Goal: Navigation & Orientation: Find specific page/section

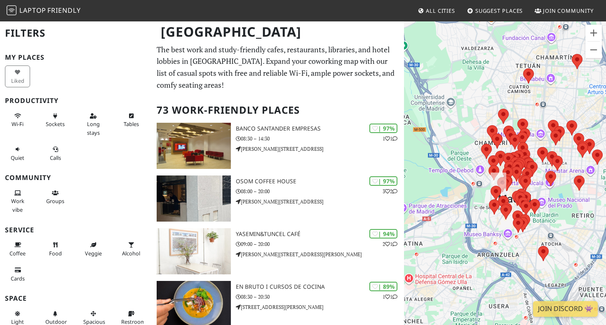
drag, startPoint x: 449, startPoint y: 136, endPoint x: 487, endPoint y: 94, distance: 57.2
click at [487, 94] on div at bounding box center [505, 183] width 202 height 325
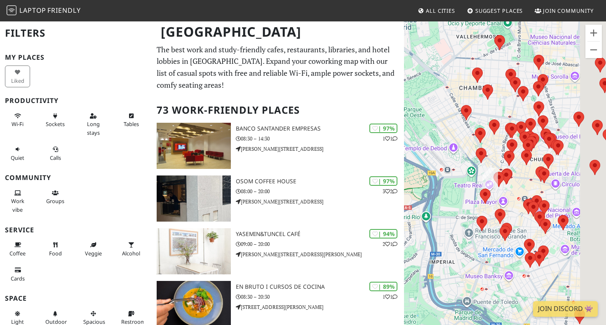
drag, startPoint x: 486, startPoint y: 197, endPoint x: 452, endPoint y: 161, distance: 49.3
click at [452, 161] on div at bounding box center [505, 183] width 202 height 325
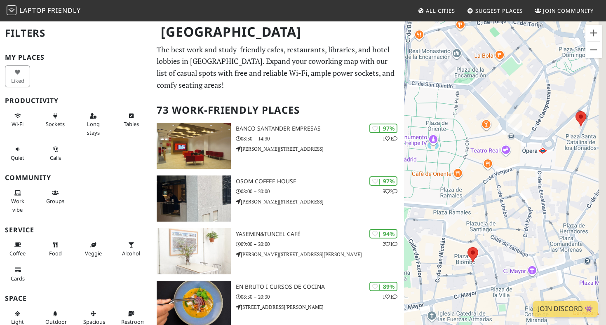
drag, startPoint x: 554, startPoint y: 148, endPoint x: 465, endPoint y: 190, distance: 98.2
click at [465, 190] on div at bounding box center [505, 183] width 202 height 325
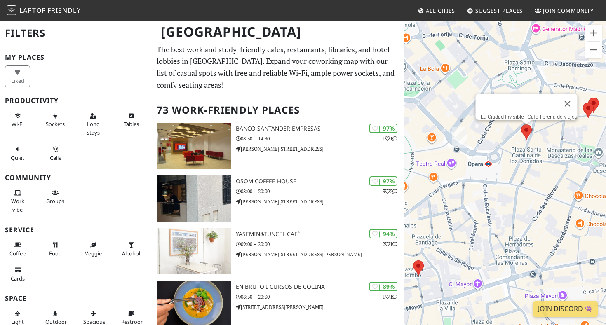
click at [521, 124] on area at bounding box center [521, 124] width 0 height 0
click at [528, 114] on link "La Ciudad Invisible | Café-librería de viajes" at bounding box center [528, 117] width 97 height 6
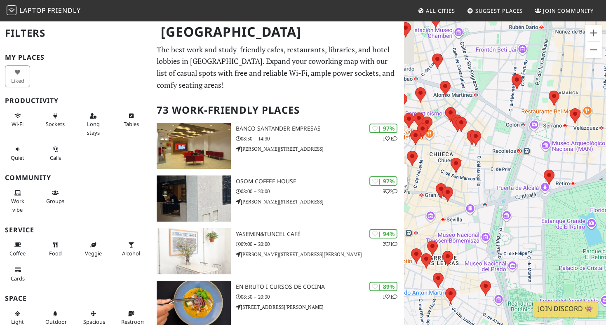
drag, startPoint x: 476, startPoint y: 125, endPoint x: 536, endPoint y: 146, distance: 64.1
click at [536, 146] on div "La Ciudad Invisible | Café-librería de viajes" at bounding box center [505, 183] width 202 height 325
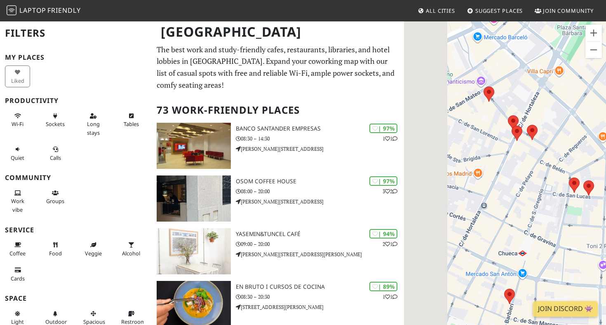
drag, startPoint x: 503, startPoint y: 148, endPoint x: 578, endPoint y: 161, distance: 76.6
click at [578, 161] on div "La Ciudad Invisible | Café-librería de viajes" at bounding box center [505, 183] width 202 height 325
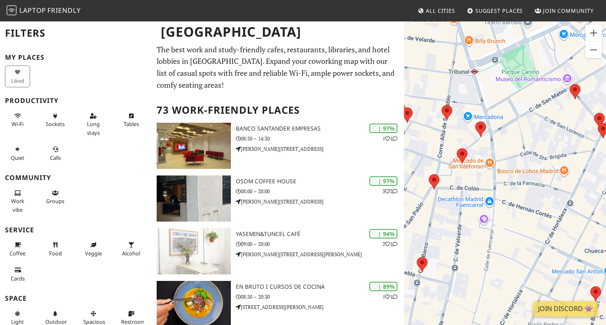
drag, startPoint x: 514, startPoint y: 175, endPoint x: 593, endPoint y: 173, distance: 78.7
click at [593, 173] on div "La Ciudad Invisible | Café-librería de viajes" at bounding box center [505, 183] width 202 height 325
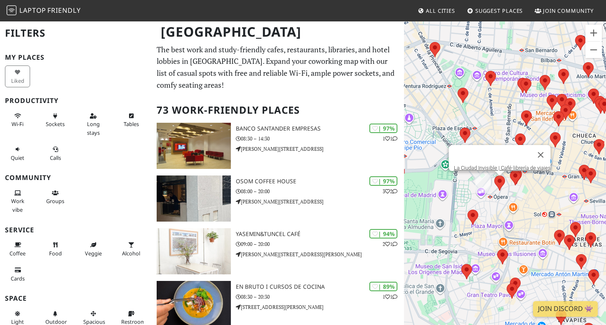
drag, startPoint x: 470, startPoint y: 152, endPoint x: 483, endPoint y: 89, distance: 64.5
click at [483, 89] on div "La Ciudad Invisible | Café-librería de viajes" at bounding box center [505, 183] width 202 height 325
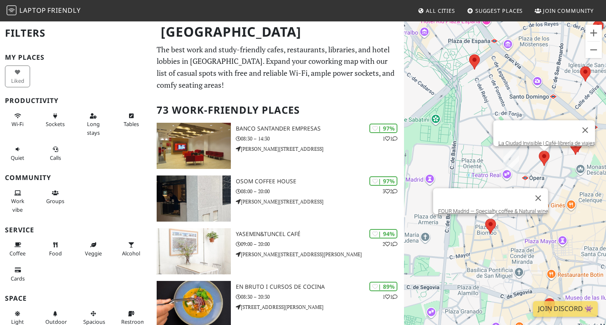
click at [485, 219] on area at bounding box center [485, 219] width 0 height 0
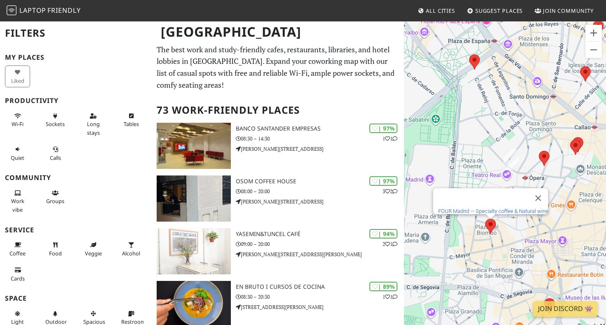
click at [498, 208] on link "FOUR Madrid — Specialty coffee & Natural wine" at bounding box center [493, 211] width 110 height 6
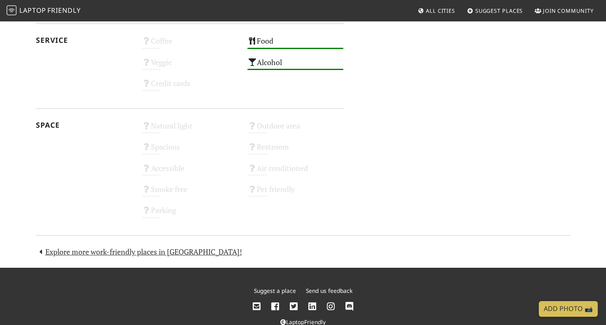
scroll to position [453, 0]
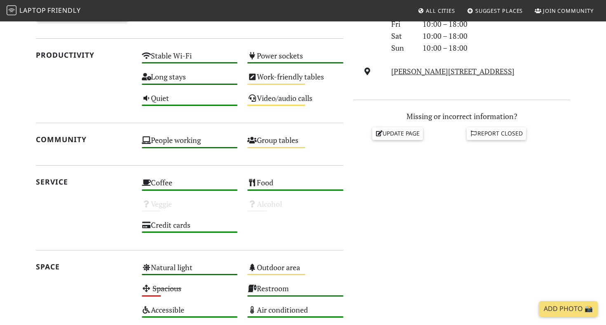
scroll to position [365, 0]
